Goal: Register for event/course

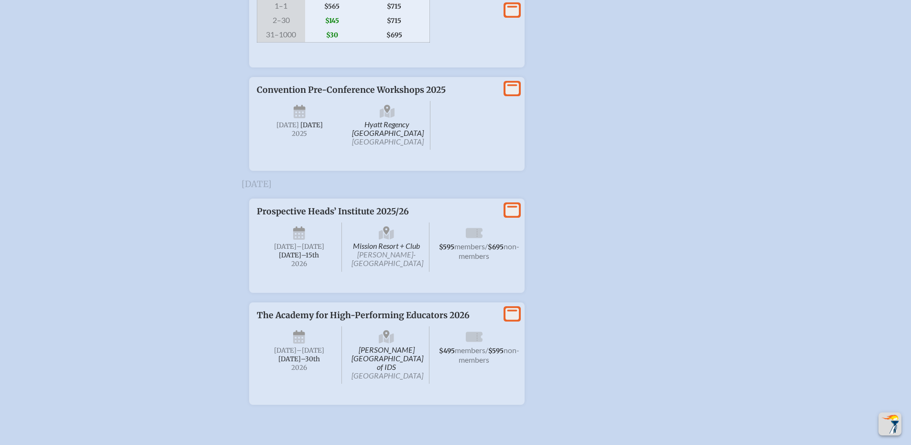
scroll to position [1196, 0]
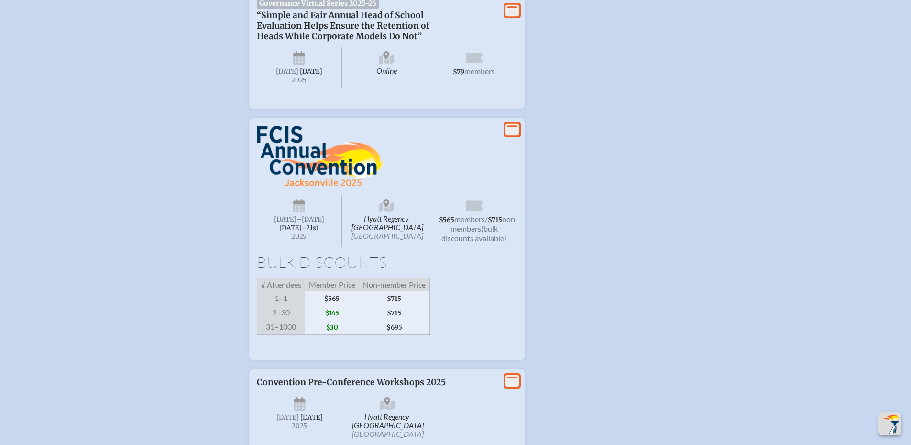
scroll to position [1148, 0]
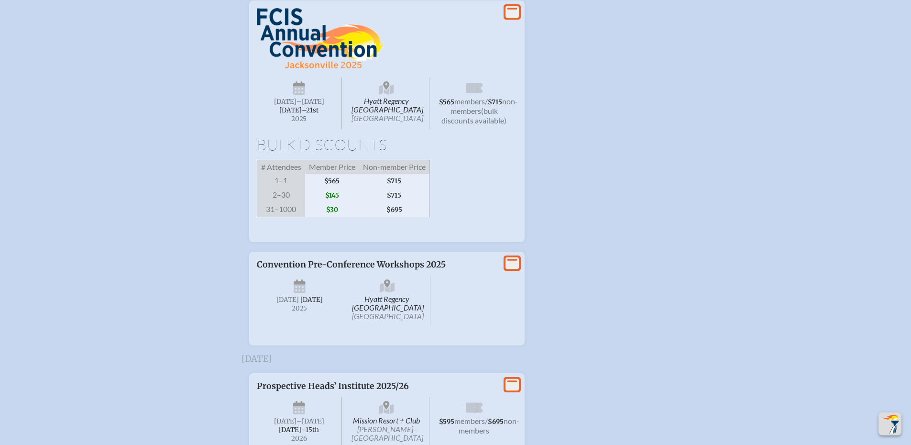
click at [300, 95] on icon at bounding box center [299, 91] width 12 height 9
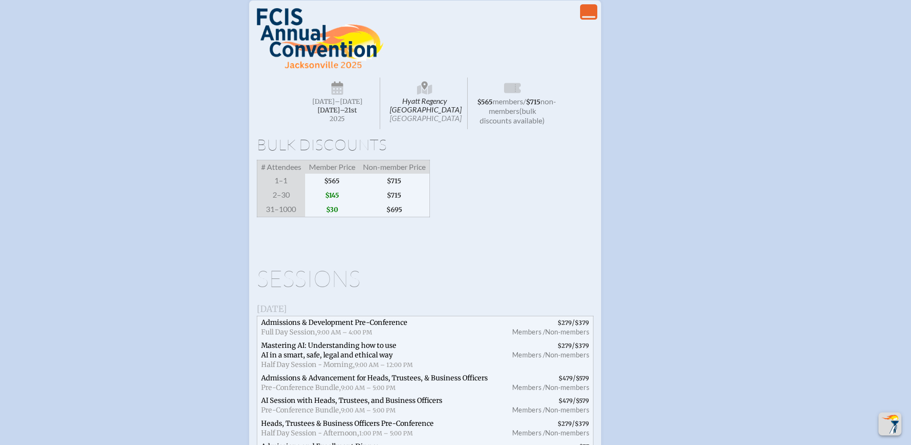
click at [324, 129] on span "Wednesday –Friday , November 19th–⁠21st , 2025" at bounding box center [338, 103] width 86 height 52
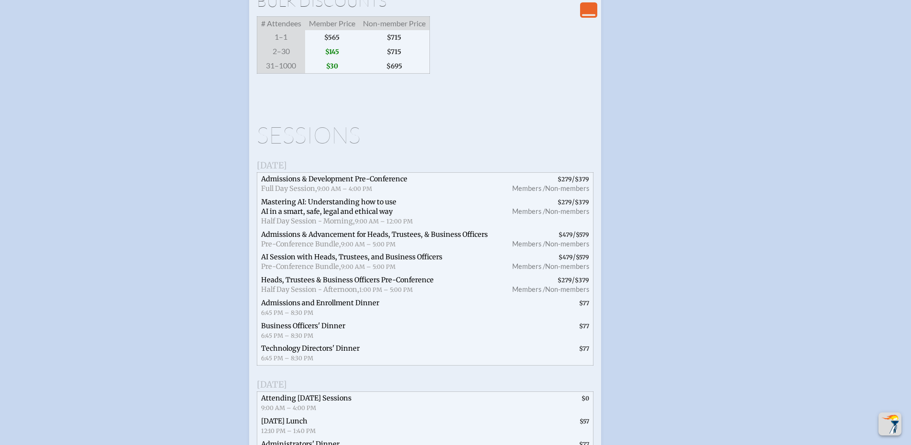
scroll to position [1052, 0]
